Goal: Information Seeking & Learning: Learn about a topic

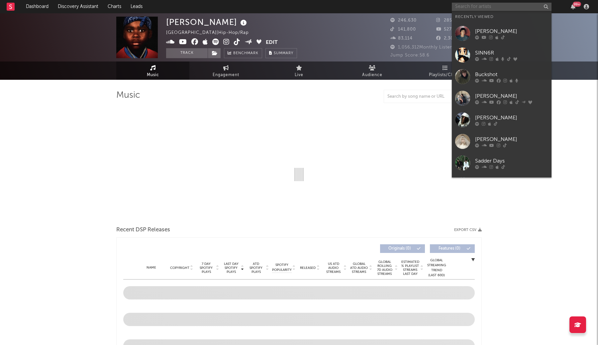
click at [484, 6] on input "text" at bounding box center [502, 7] width 100 height 8
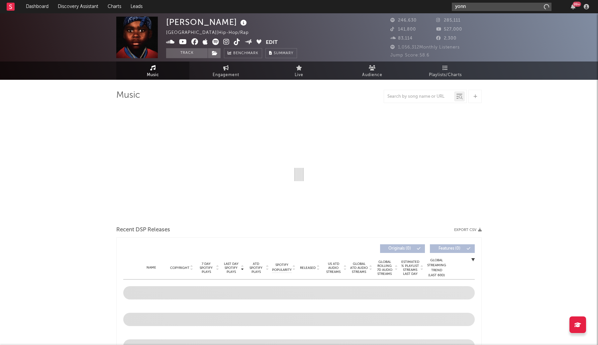
type input "yonny"
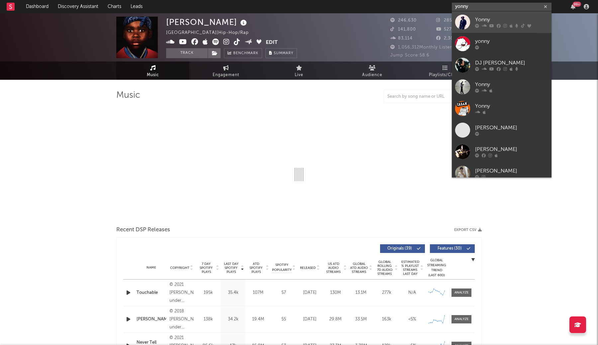
select select "6m"
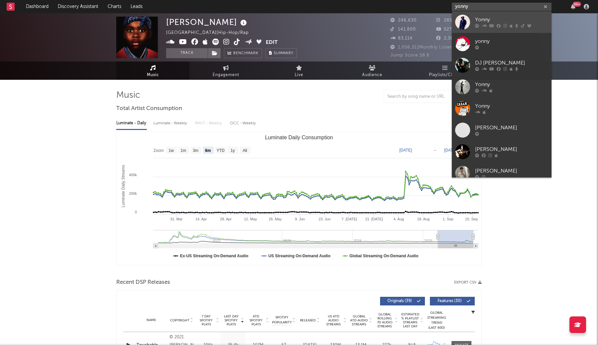
type input "yonny"
click at [509, 17] on div "Yonny" at bounding box center [511, 20] width 73 height 8
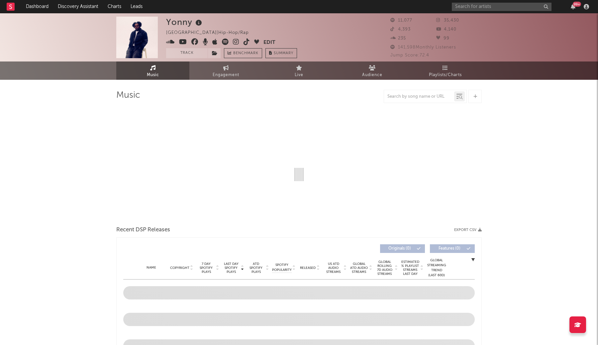
select select "6m"
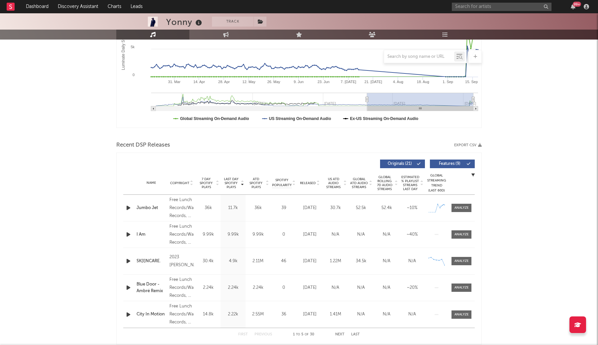
scroll to position [136, 0]
